Goal: Find specific page/section: Find specific page/section

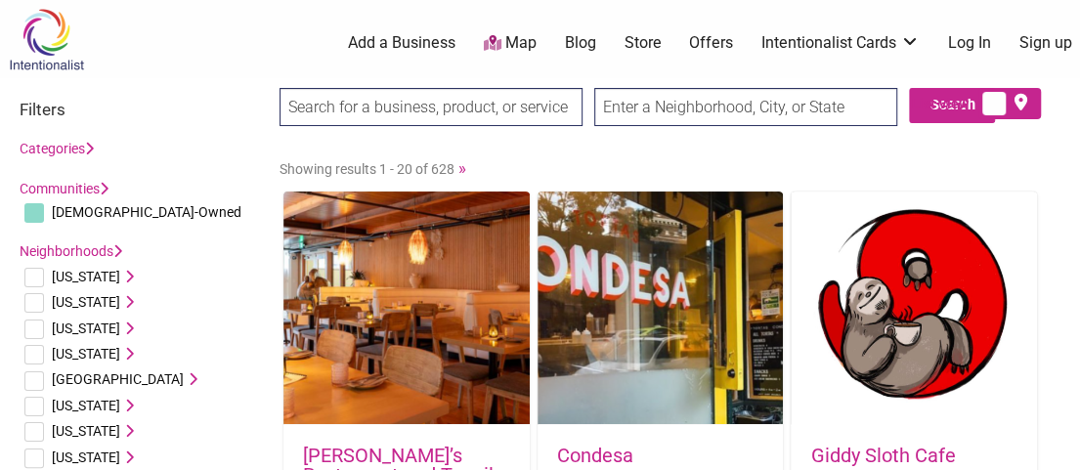
click at [623, 110] on input "text" at bounding box center [745, 107] width 303 height 38
type input "Davis, CA"
click at [951, 104] on span "List View" at bounding box center [945, 104] width 66 height 21
click at [990, 99] on label at bounding box center [1010, 103] width 63 height 31
click at [1028, 99] on input "checkbox" at bounding box center [1034, 104] width 13 height 13
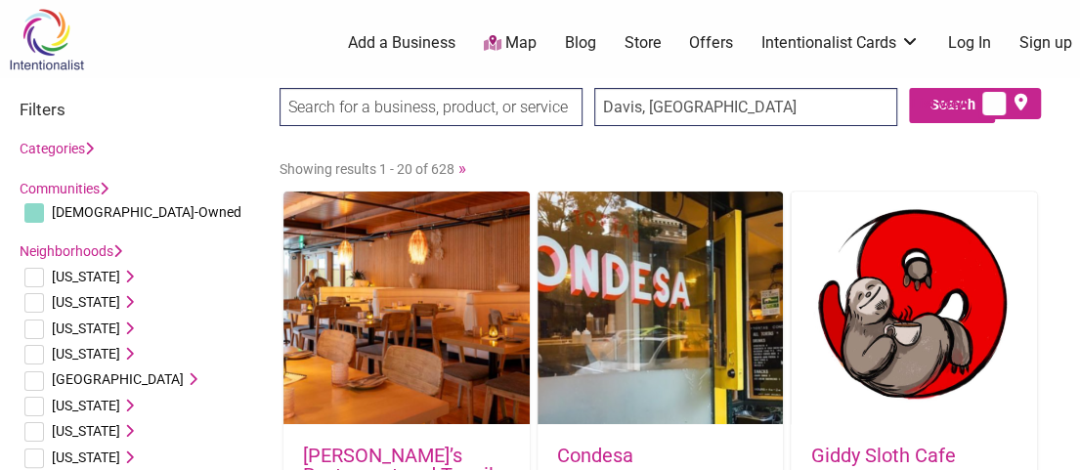
checkbox input "true"
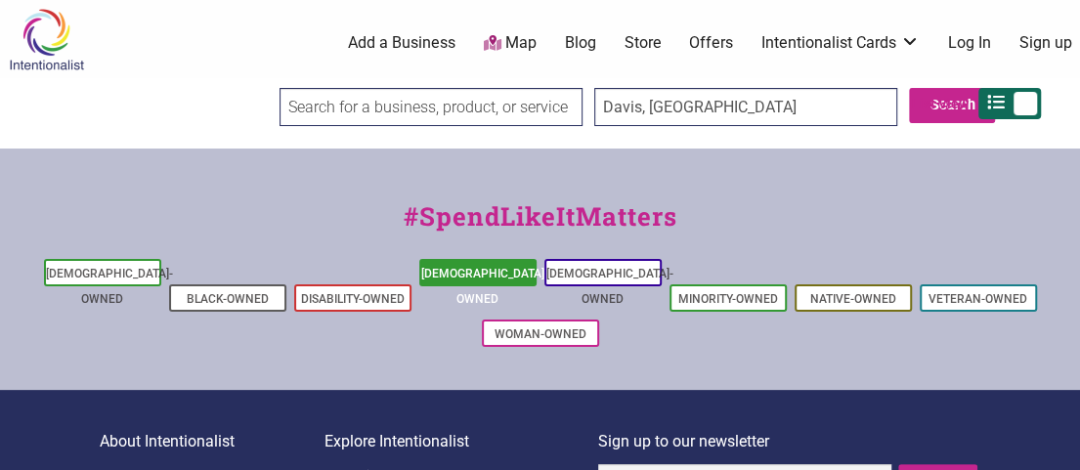
click at [452, 268] on link "[DEMOGRAPHIC_DATA]-Owned" at bounding box center [484, 286] width 127 height 39
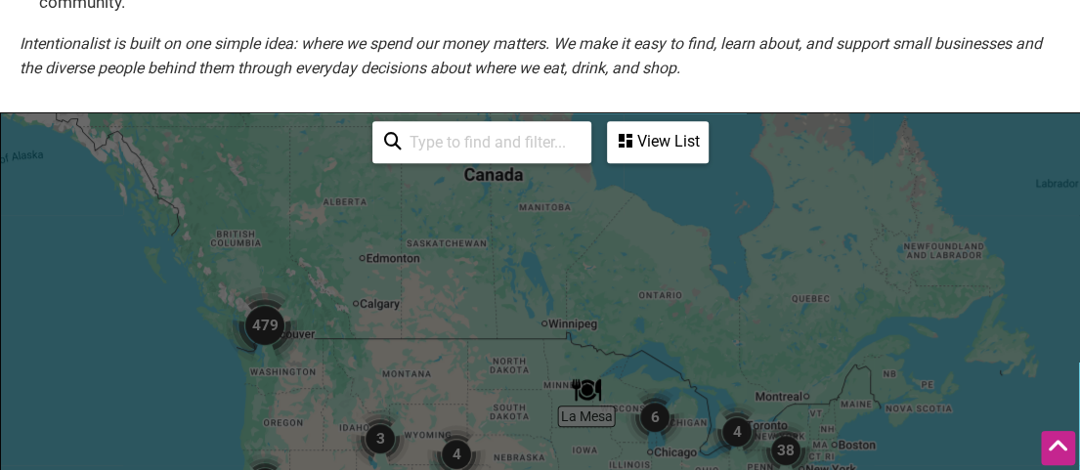
scroll to position [293, 0]
